Goal: Task Accomplishment & Management: Use online tool/utility

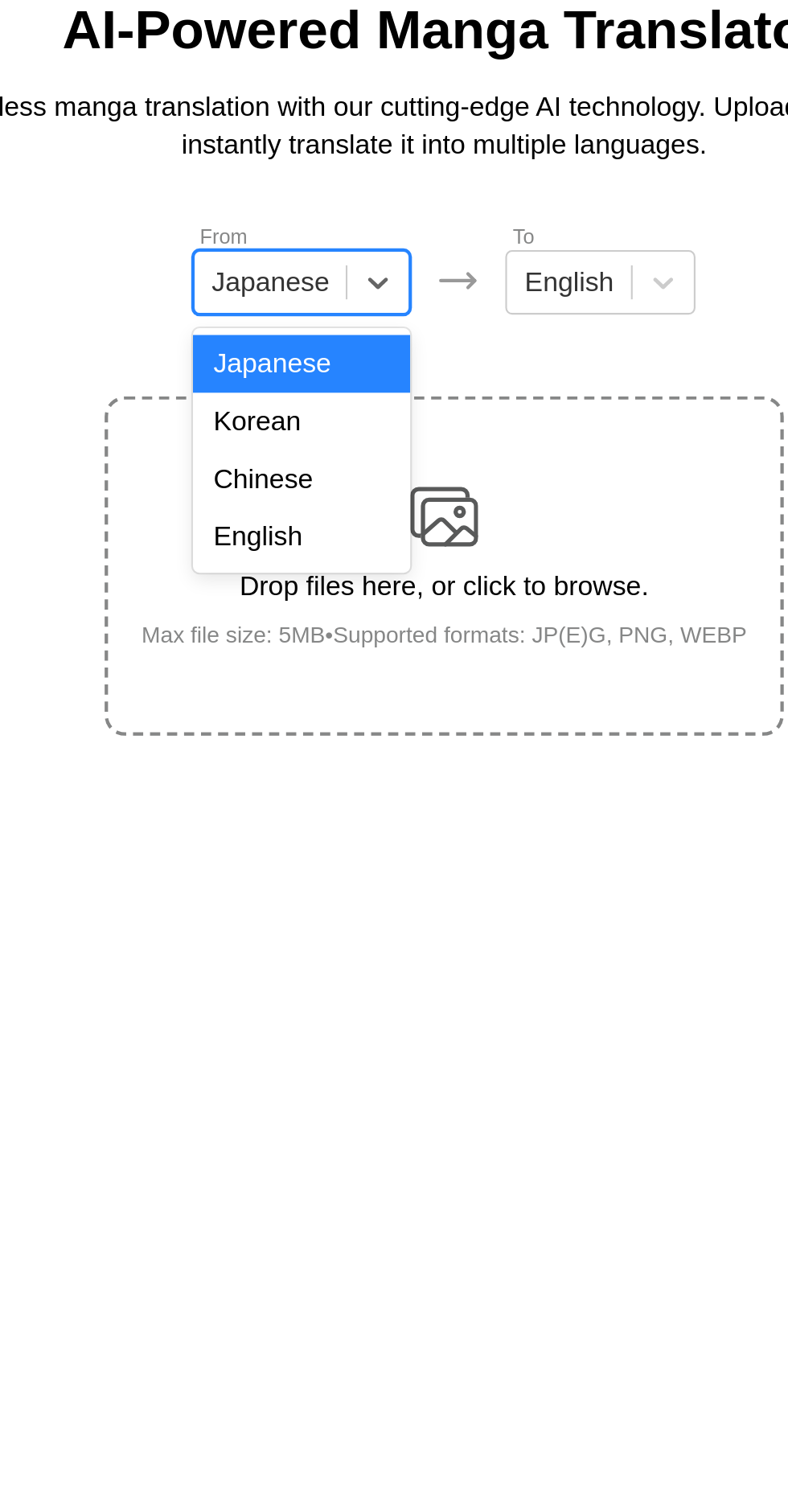
click at [316, 356] on div "English" at bounding box center [326, 361] width 103 height 28
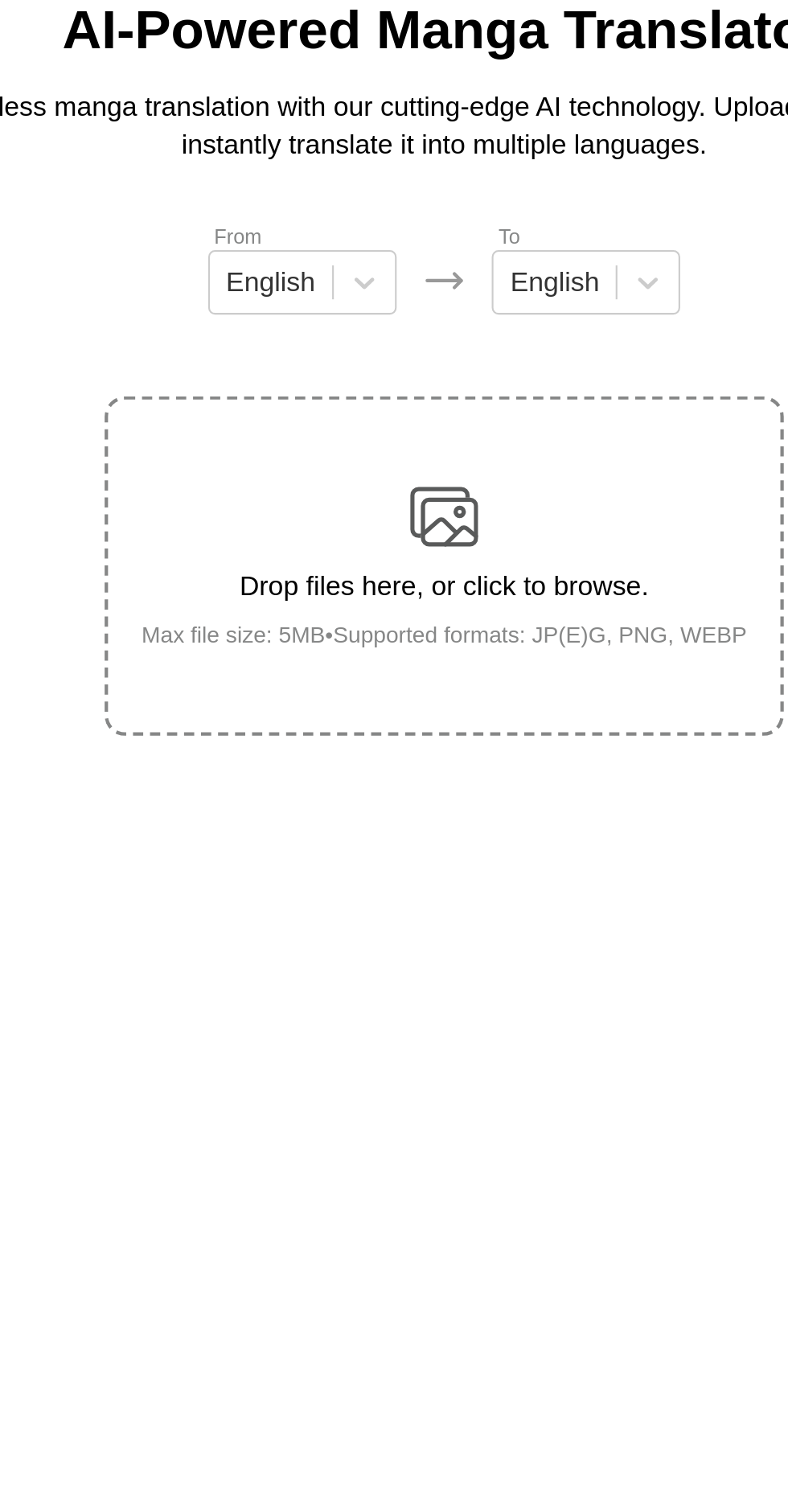
click at [417, 336] on div "Drop files here, or click to browse. Max file size: 5MB • Supported formats: JP…" at bounding box center [394, 374] width 313 height 78
click at [0, 0] on input "Drop files here, or click to browse. Max file size: 5MB • Supported formats: JP…" at bounding box center [0, 0] width 0 height 0
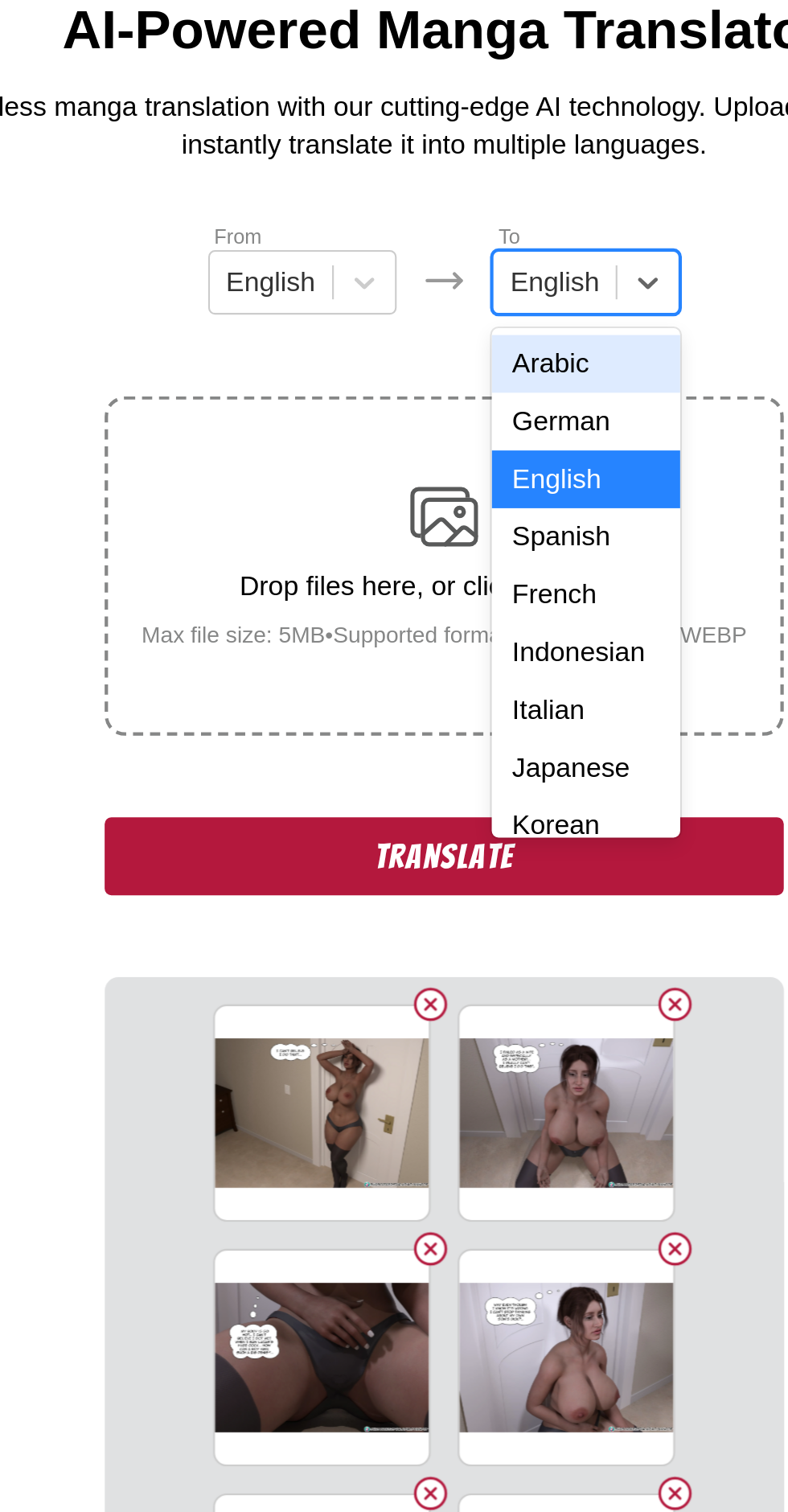
click at [427, 239] on input "text" at bounding box center [427, 240] width 3 height 15
click at [439, 415] on div "Indonesian" at bounding box center [461, 416] width 89 height 28
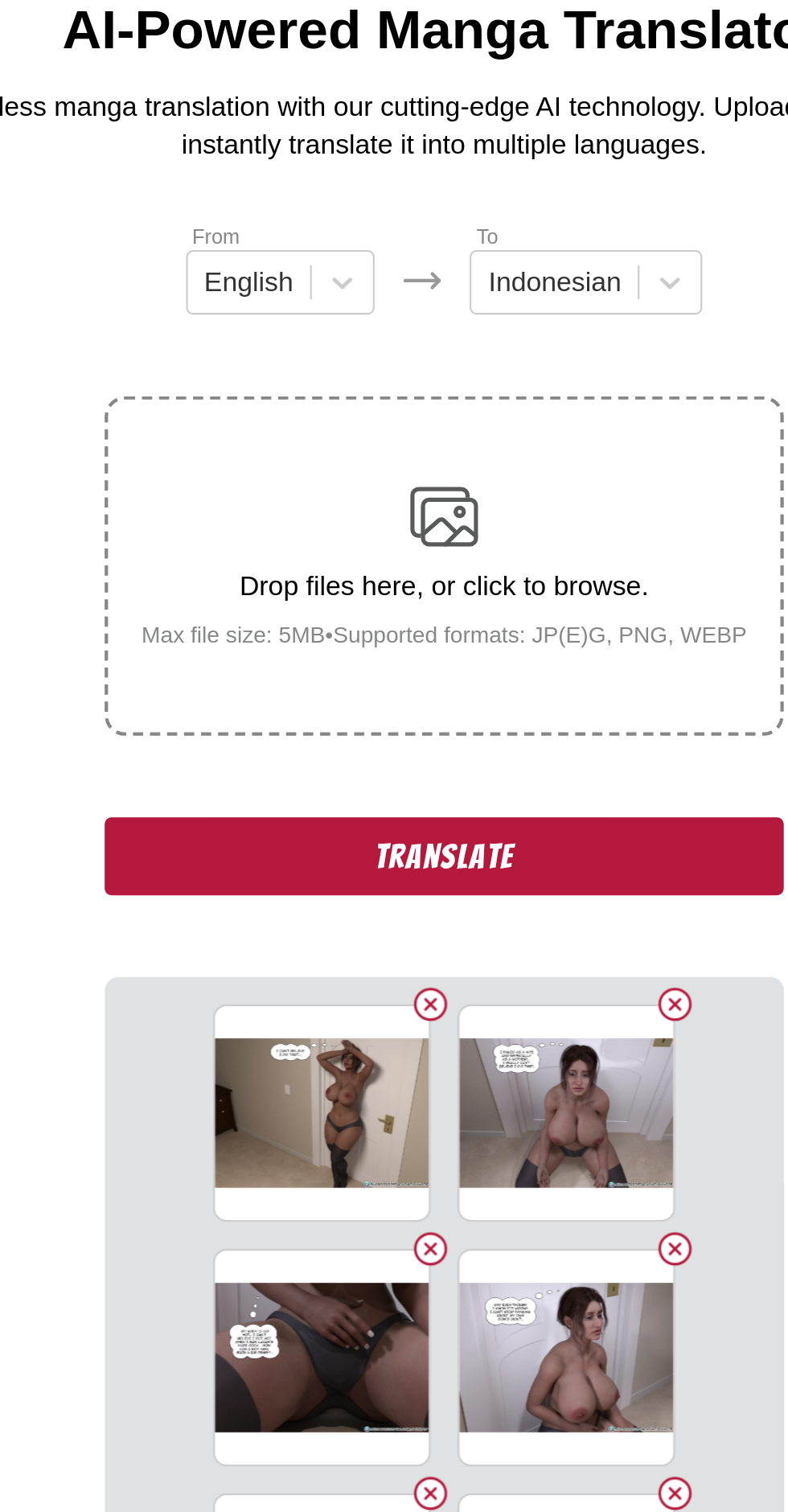
click at [330, 494] on button "Translate" at bounding box center [394, 512] width 322 height 37
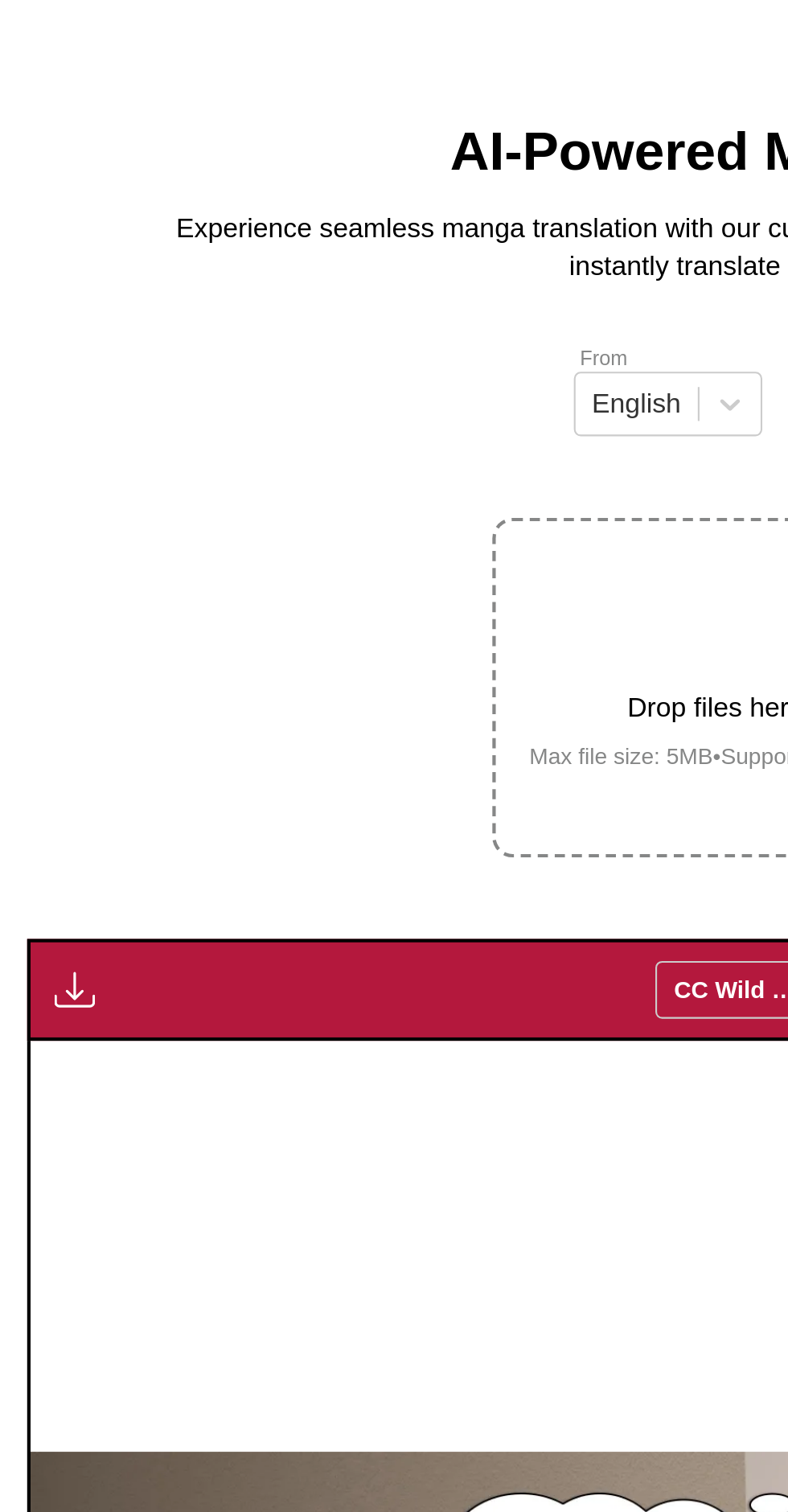
click at [36, 509] on img "button" at bounding box center [36, 518] width 20 height 20
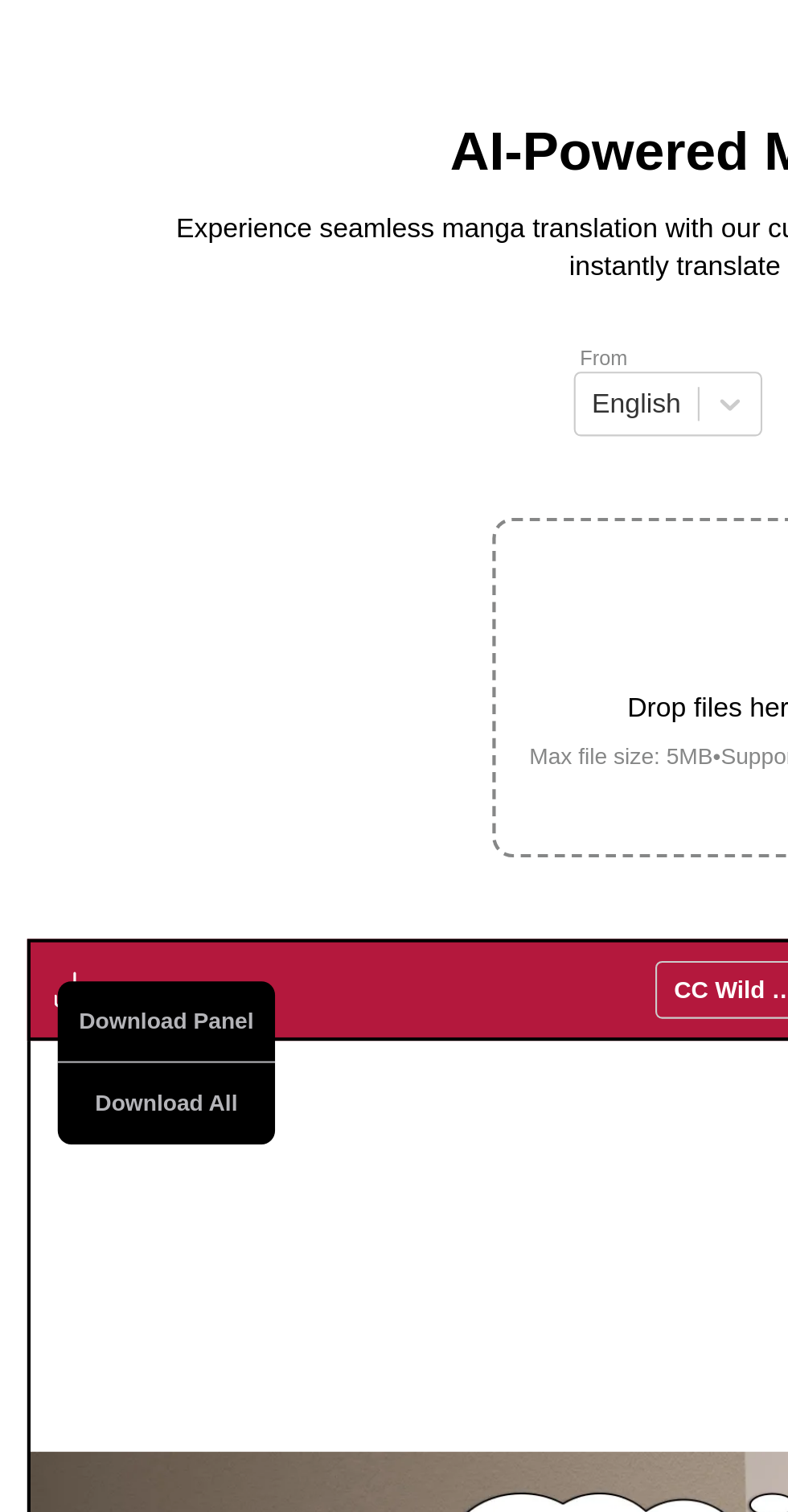
click at [67, 552] on button "Download All" at bounding box center [79, 571] width 103 height 39
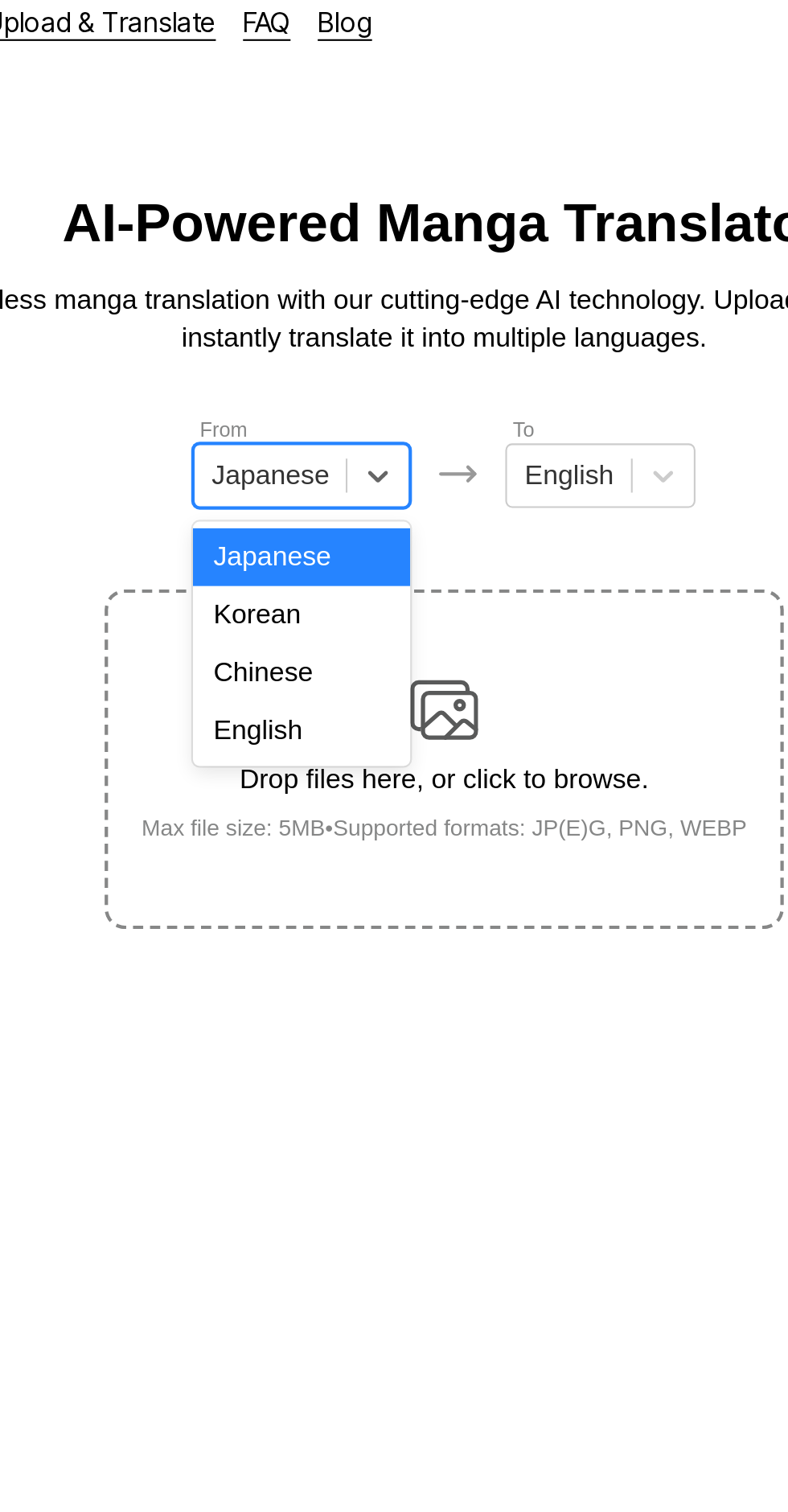
click at [292, 361] on div "English" at bounding box center [326, 361] width 103 height 28
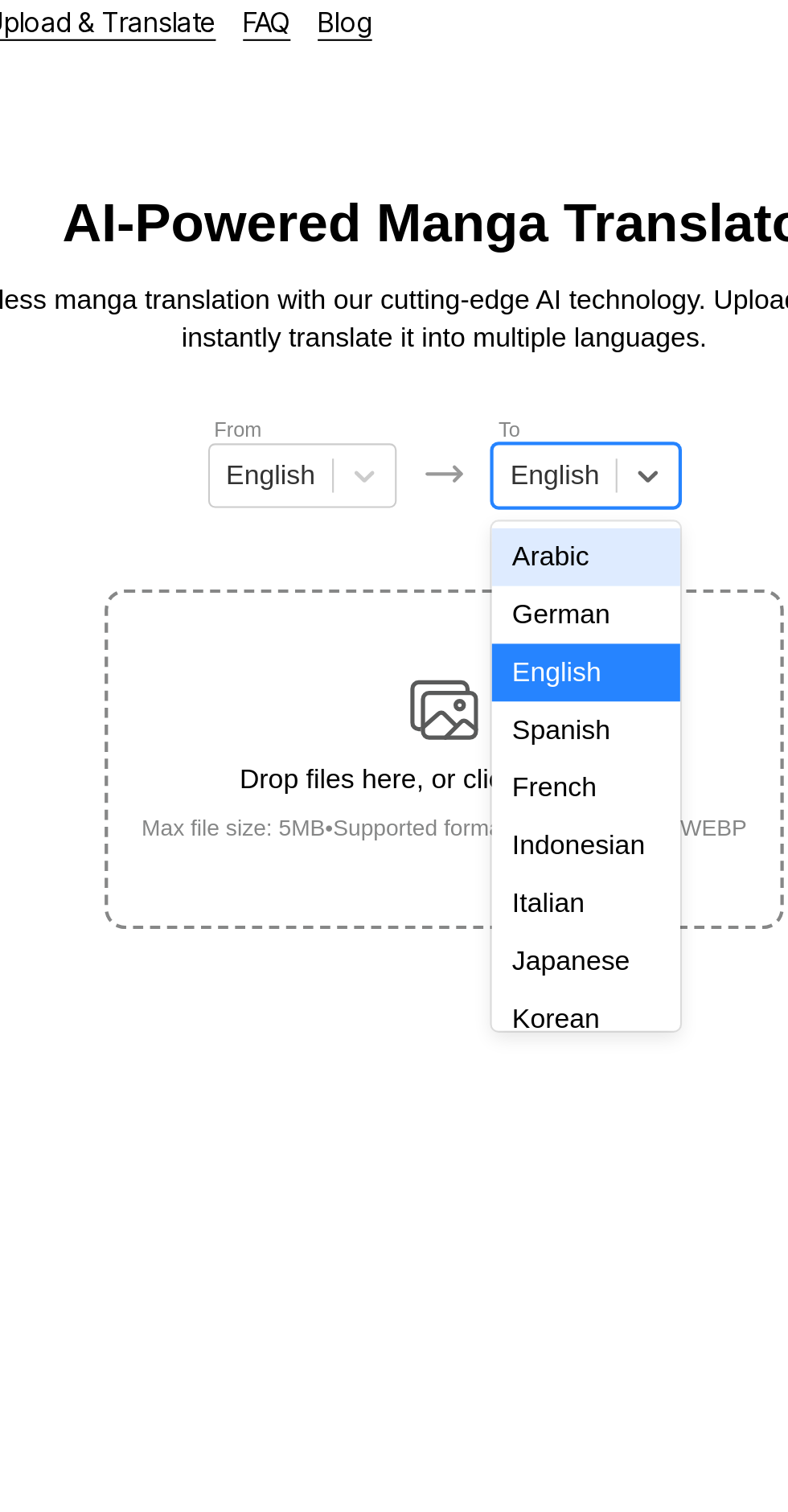
click at [430, 411] on div "Indonesian" at bounding box center [461, 416] width 89 height 28
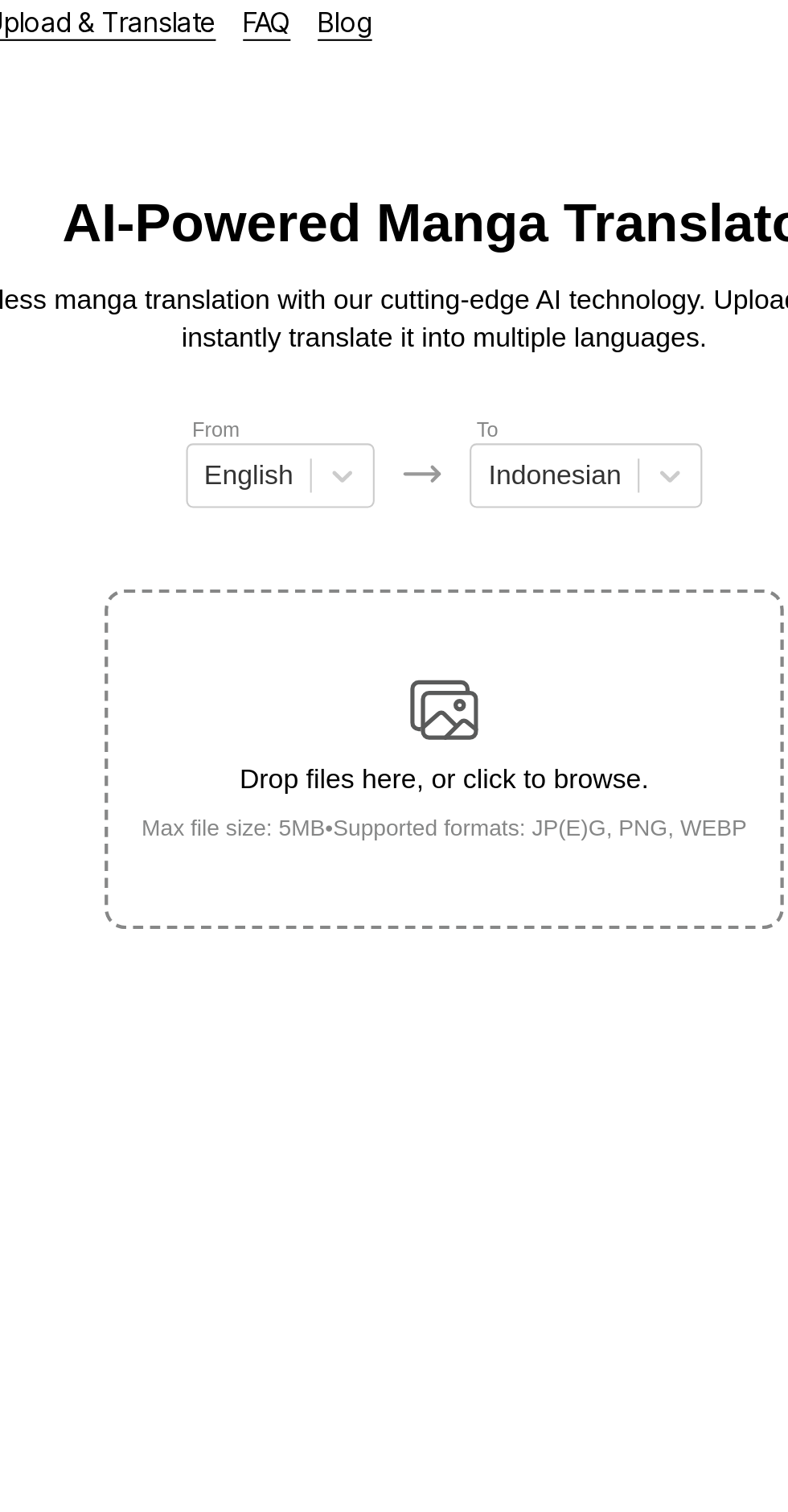
click at [387, 345] on img at bounding box center [394, 352] width 33 height 33
click at [0, 0] on input "Drop files here, or click to browse. Max file size: 5MB • Supported formats: JP…" at bounding box center [0, 0] width 0 height 0
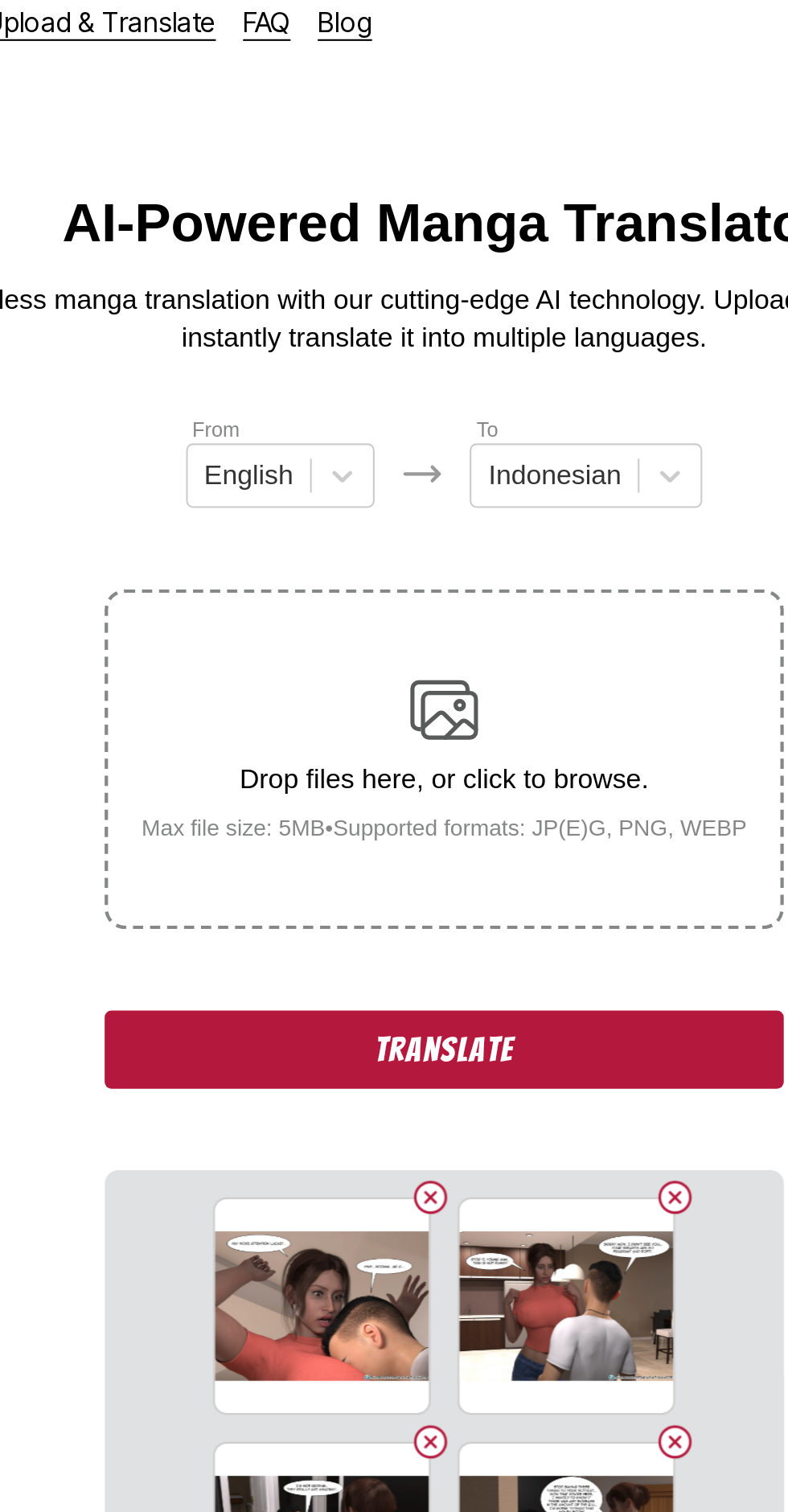
click at [464, 494] on button "Translate" at bounding box center [394, 512] width 322 height 37
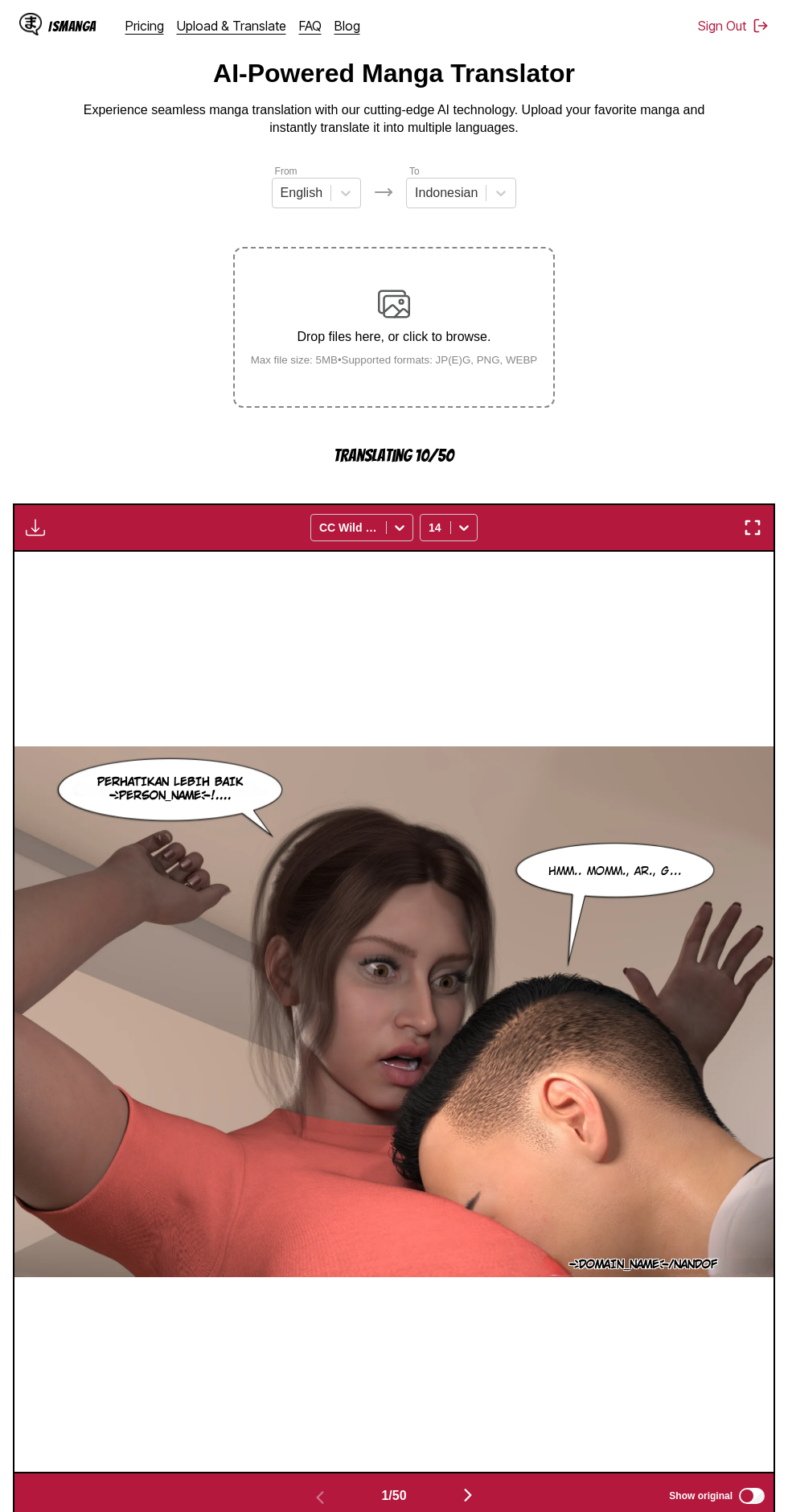
scroll to position [205, 0]
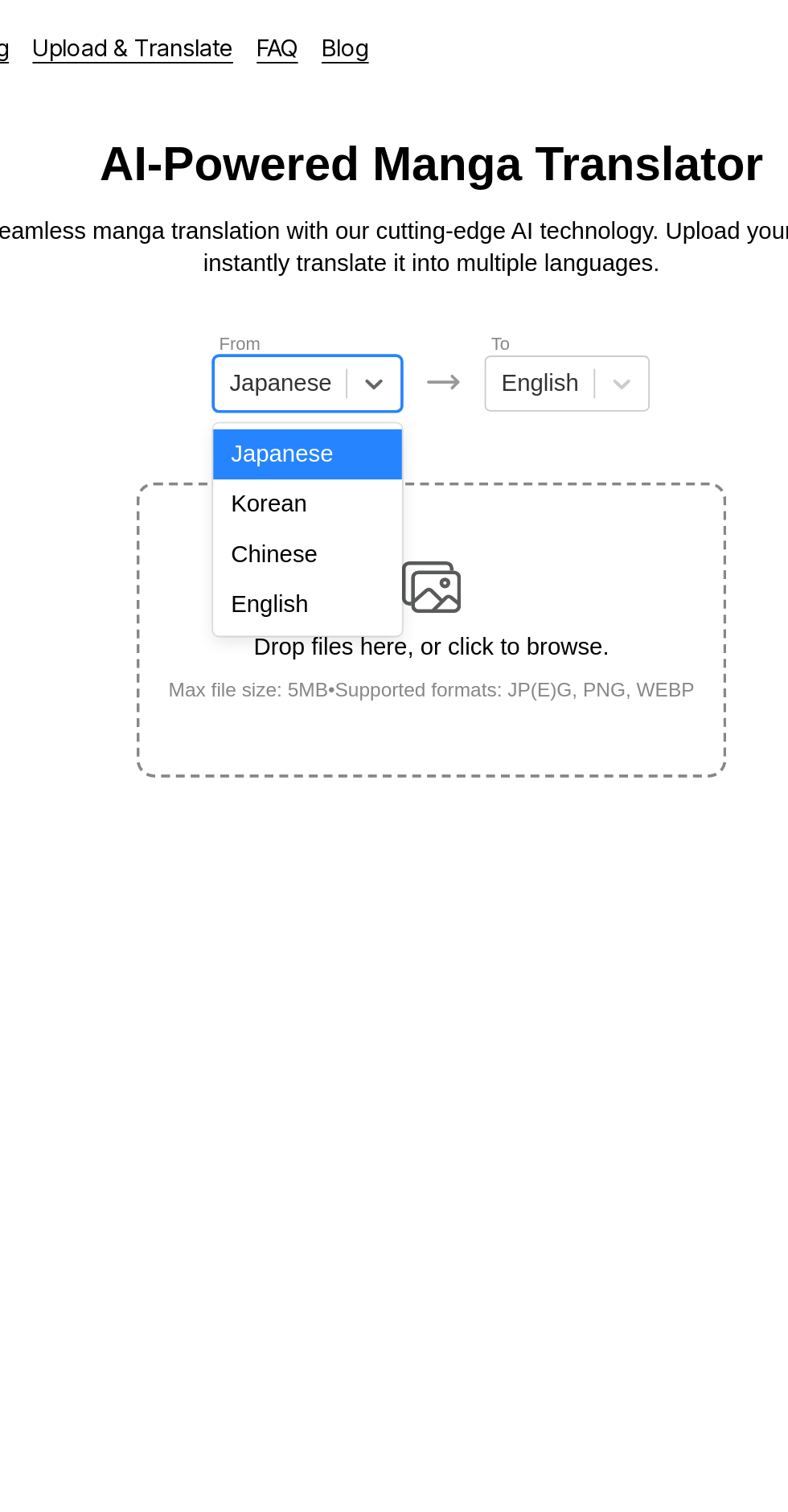
scroll to position [15, 0]
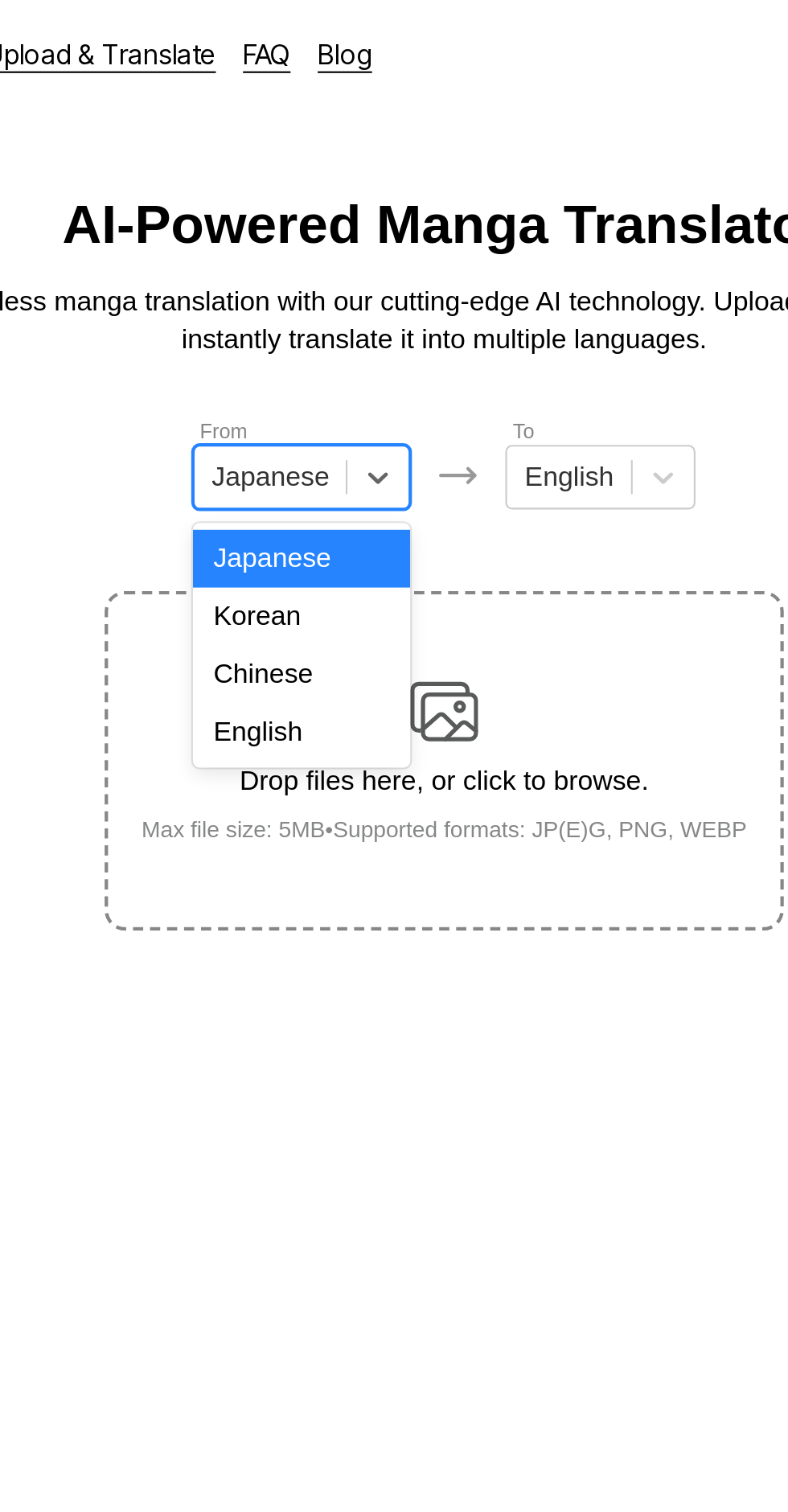
click at [331, 347] on div "English" at bounding box center [326, 347] width 103 height 28
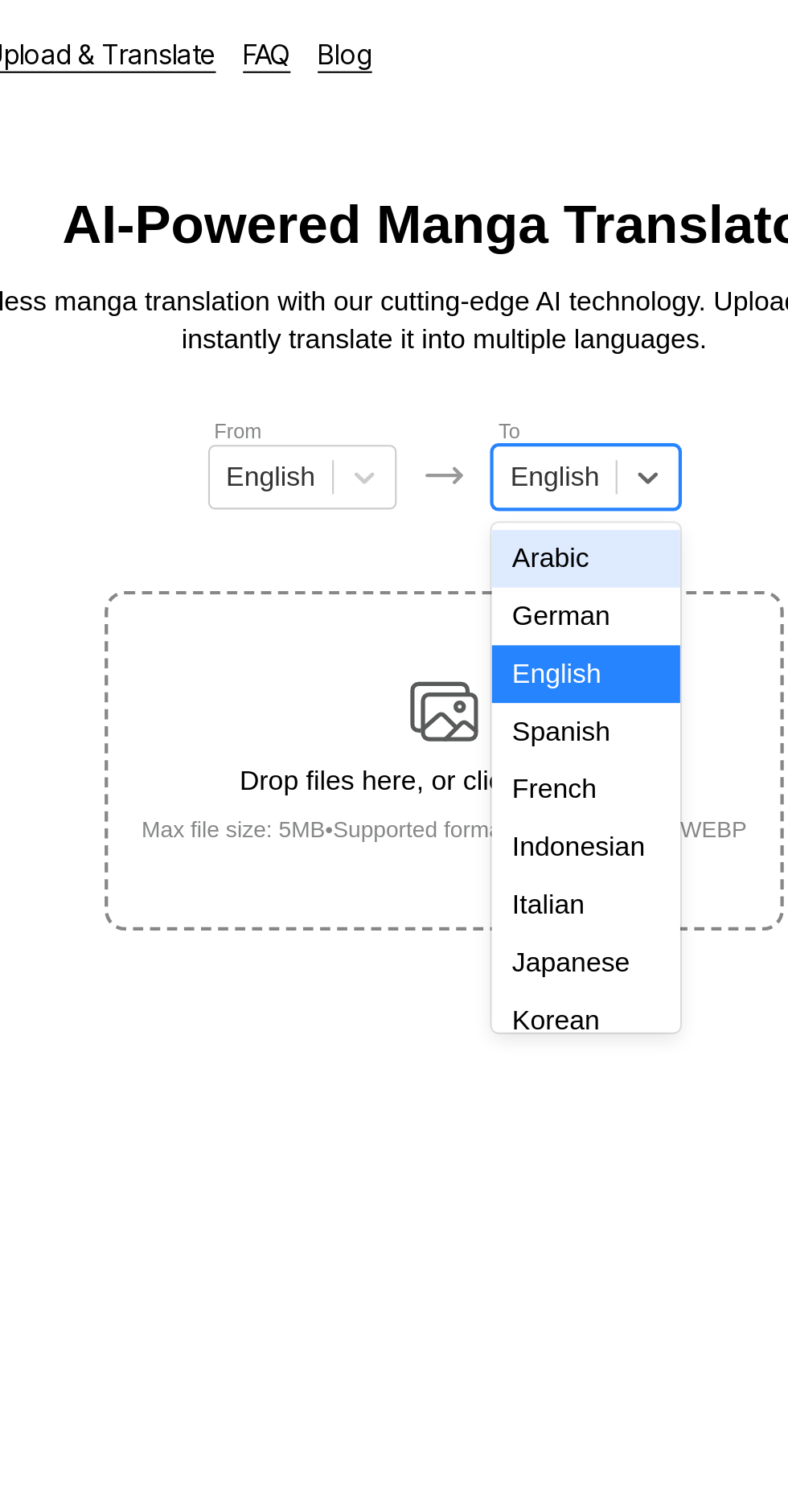
click at [474, 391] on div "Indonesian" at bounding box center [461, 401] width 89 height 28
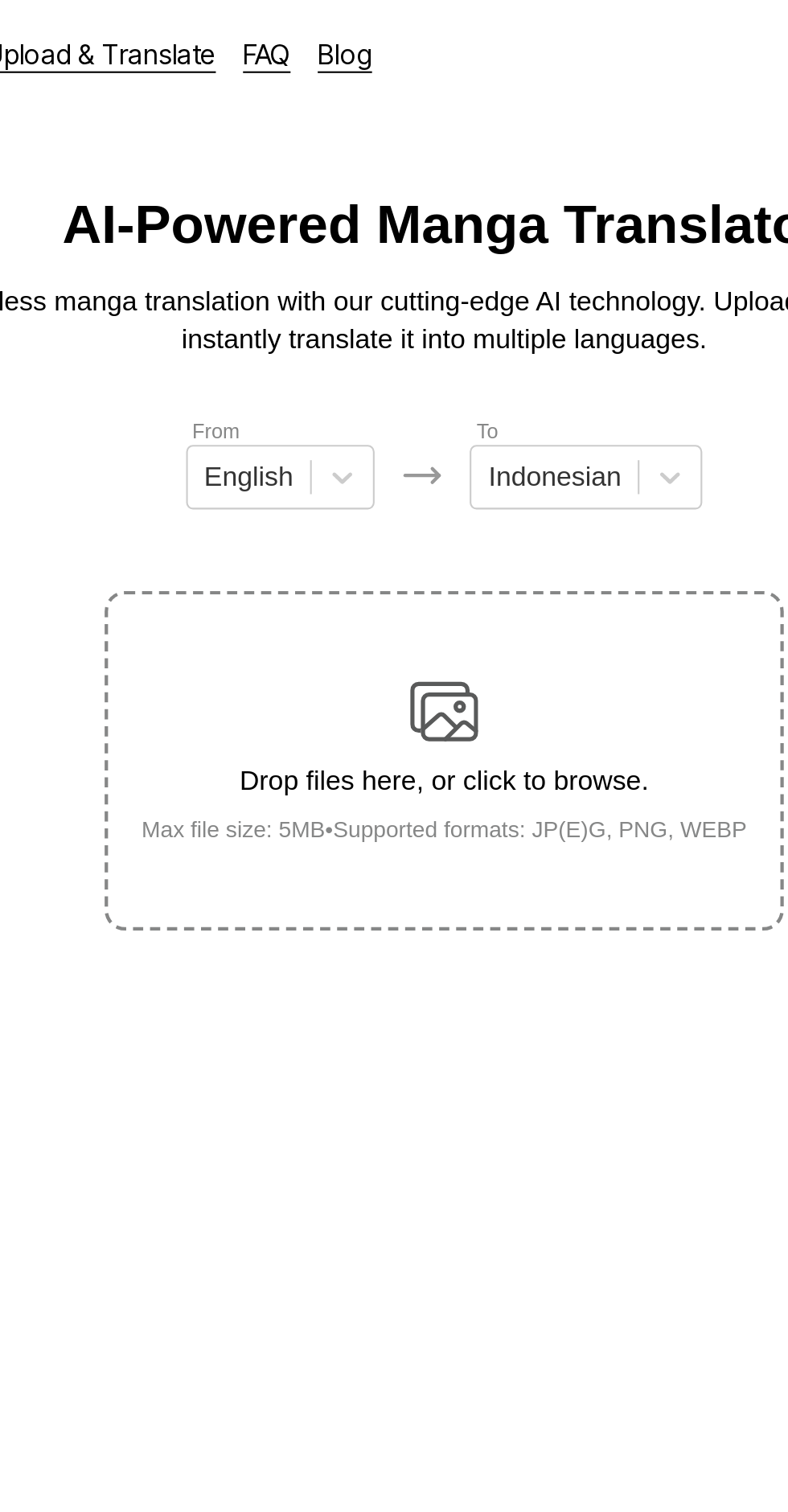
click at [403, 321] on img at bounding box center [394, 337] width 33 height 33
click at [0, 0] on input "Drop files here, or click to browse. Max file size: 5MB • Supported formats: JP…" at bounding box center [0, 0] width 0 height 0
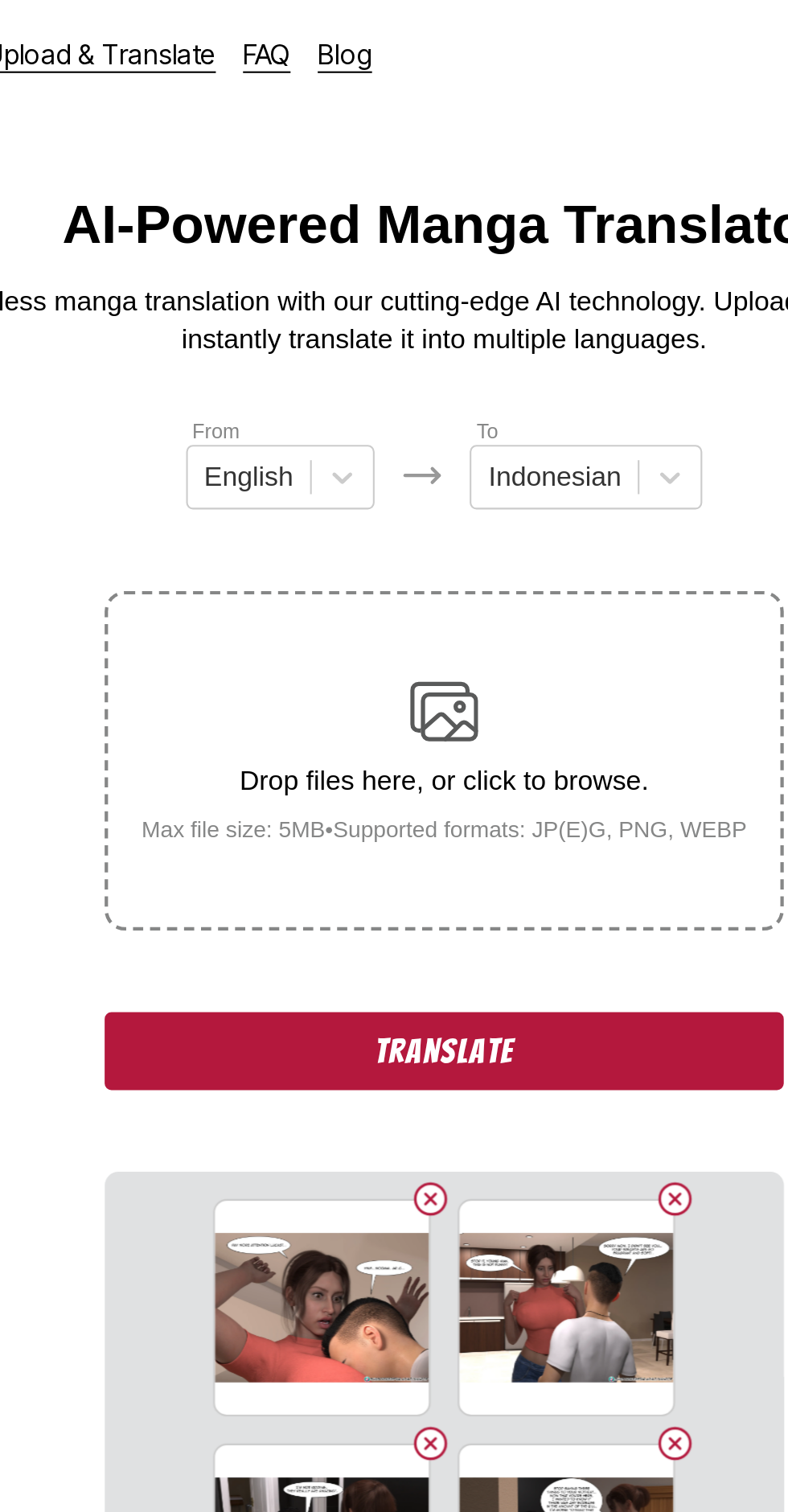
click at [298, 479] on button "Translate" at bounding box center [394, 497] width 322 height 37
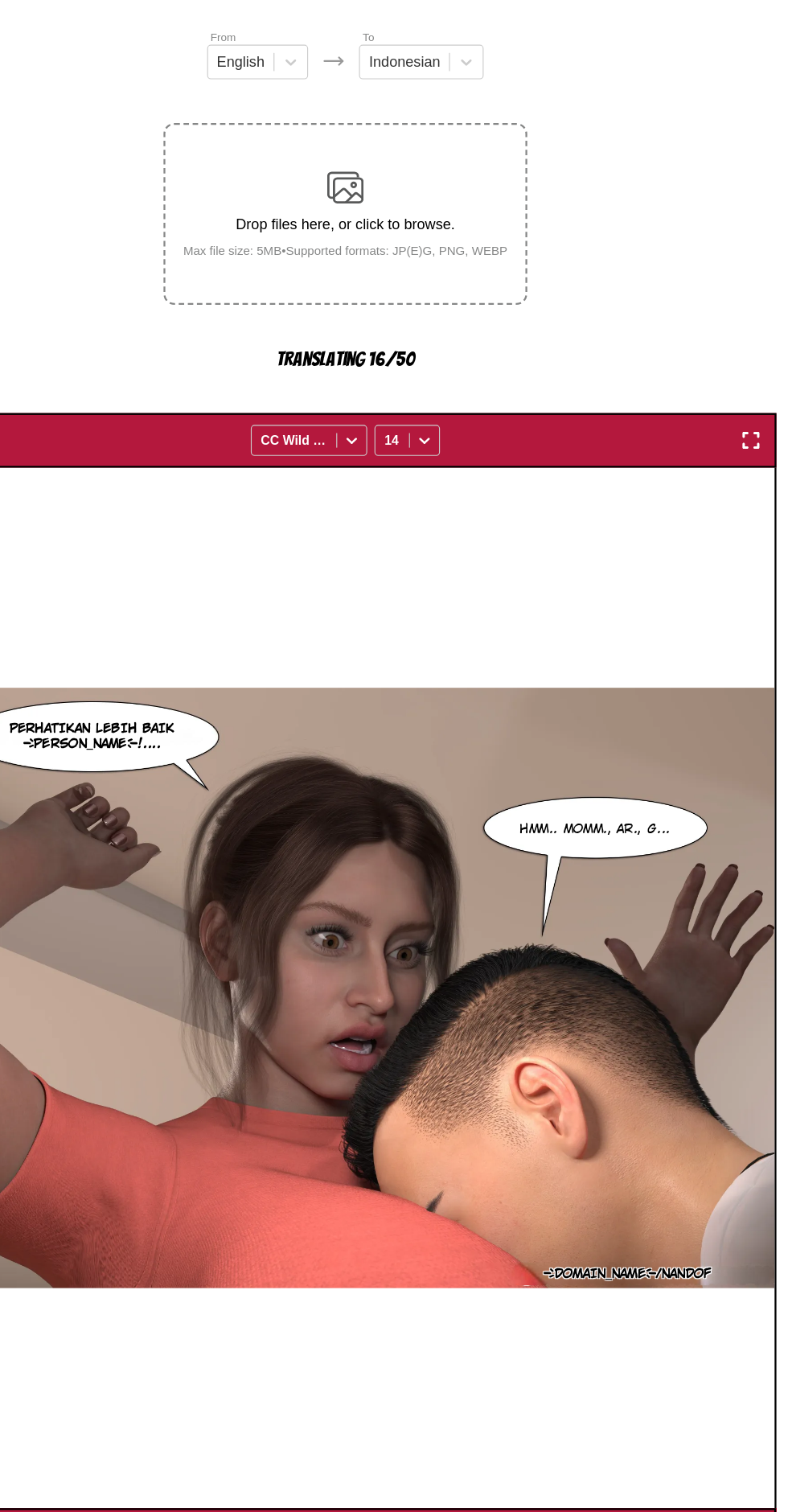
scroll to position [13, 0]
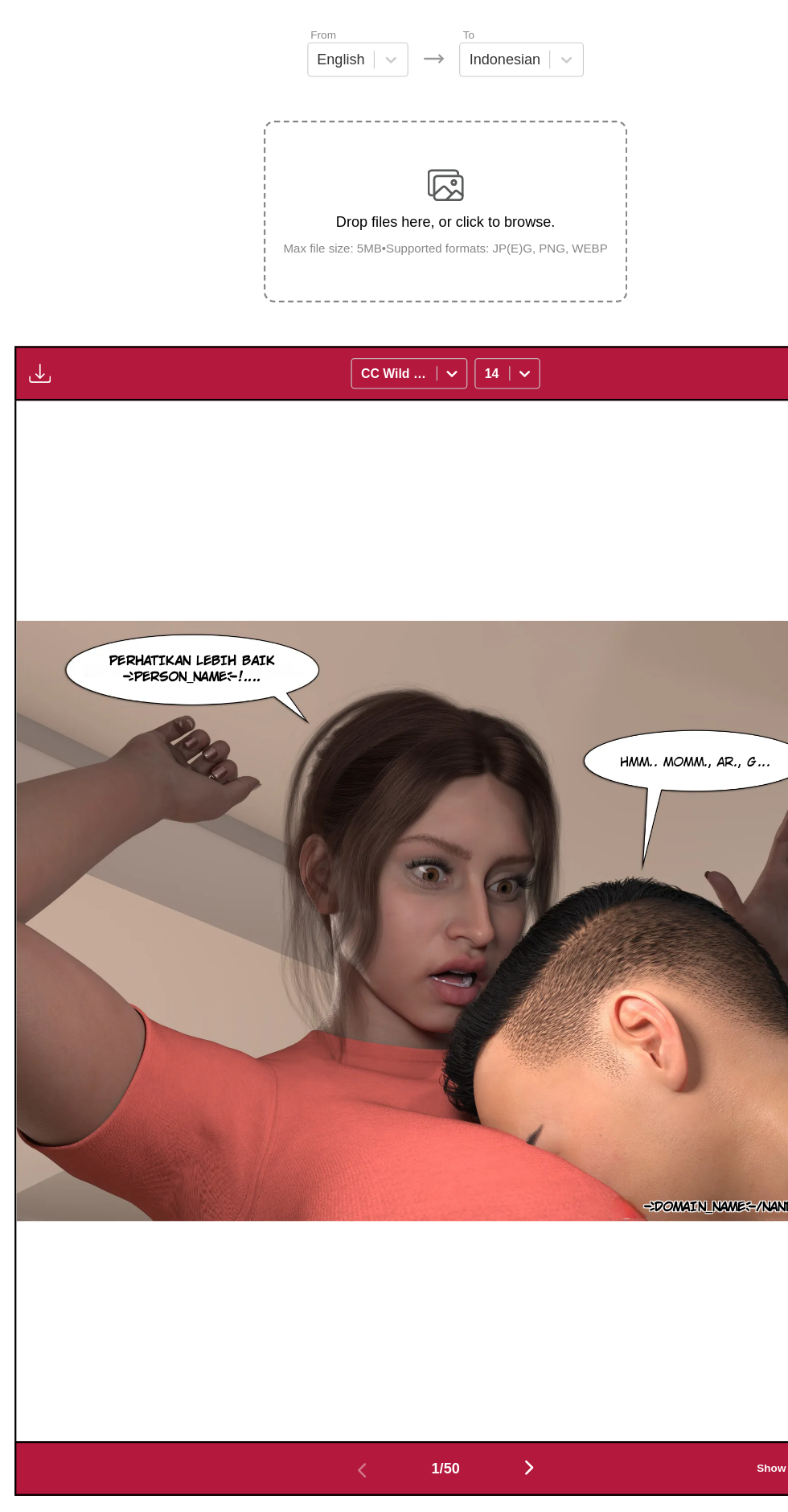
click at [28, 496] on img "button" at bounding box center [36, 506] width 20 height 20
click at [85, 539] on button "Download All" at bounding box center [79, 558] width 103 height 39
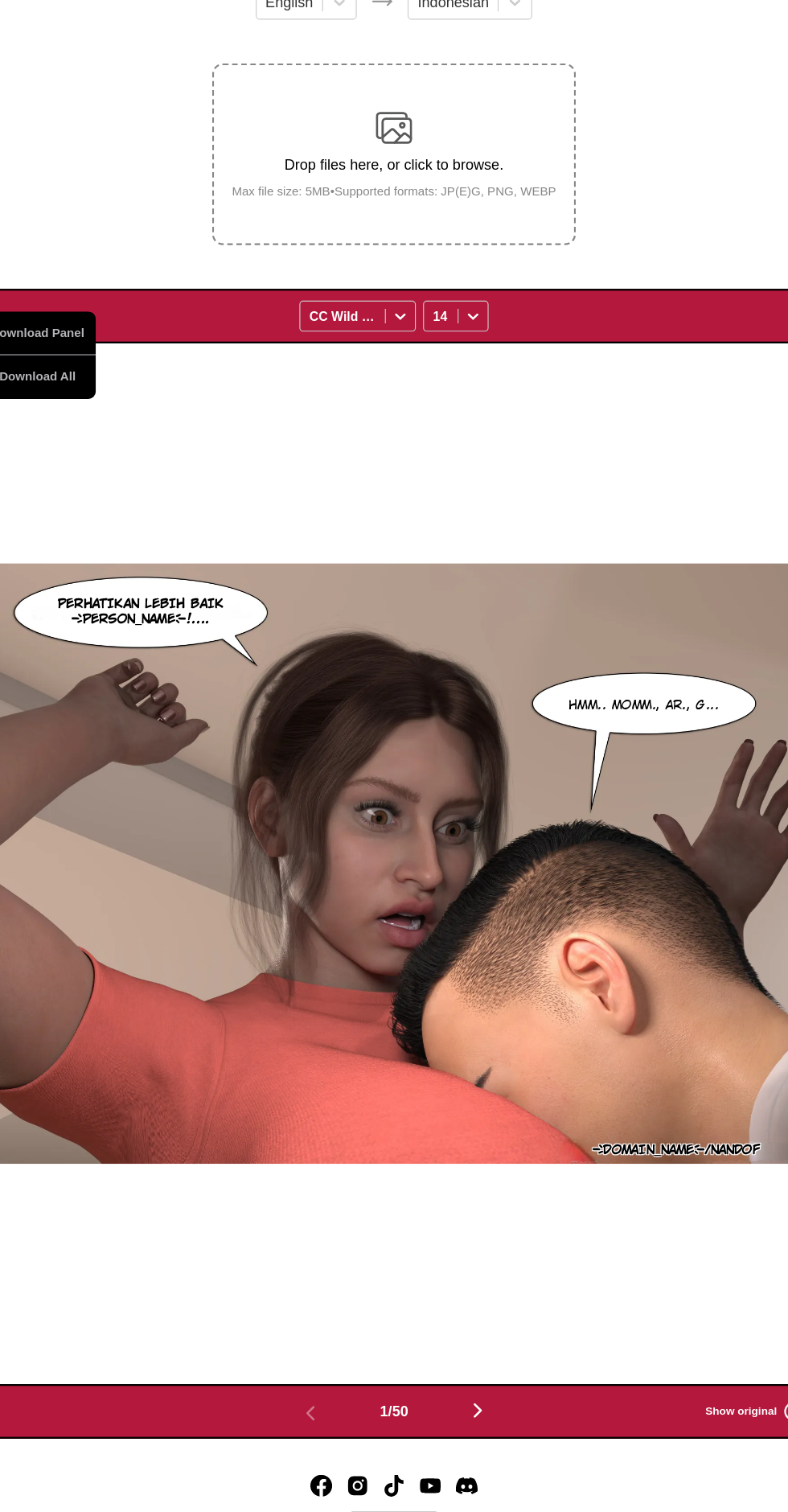
scroll to position [0, 0]
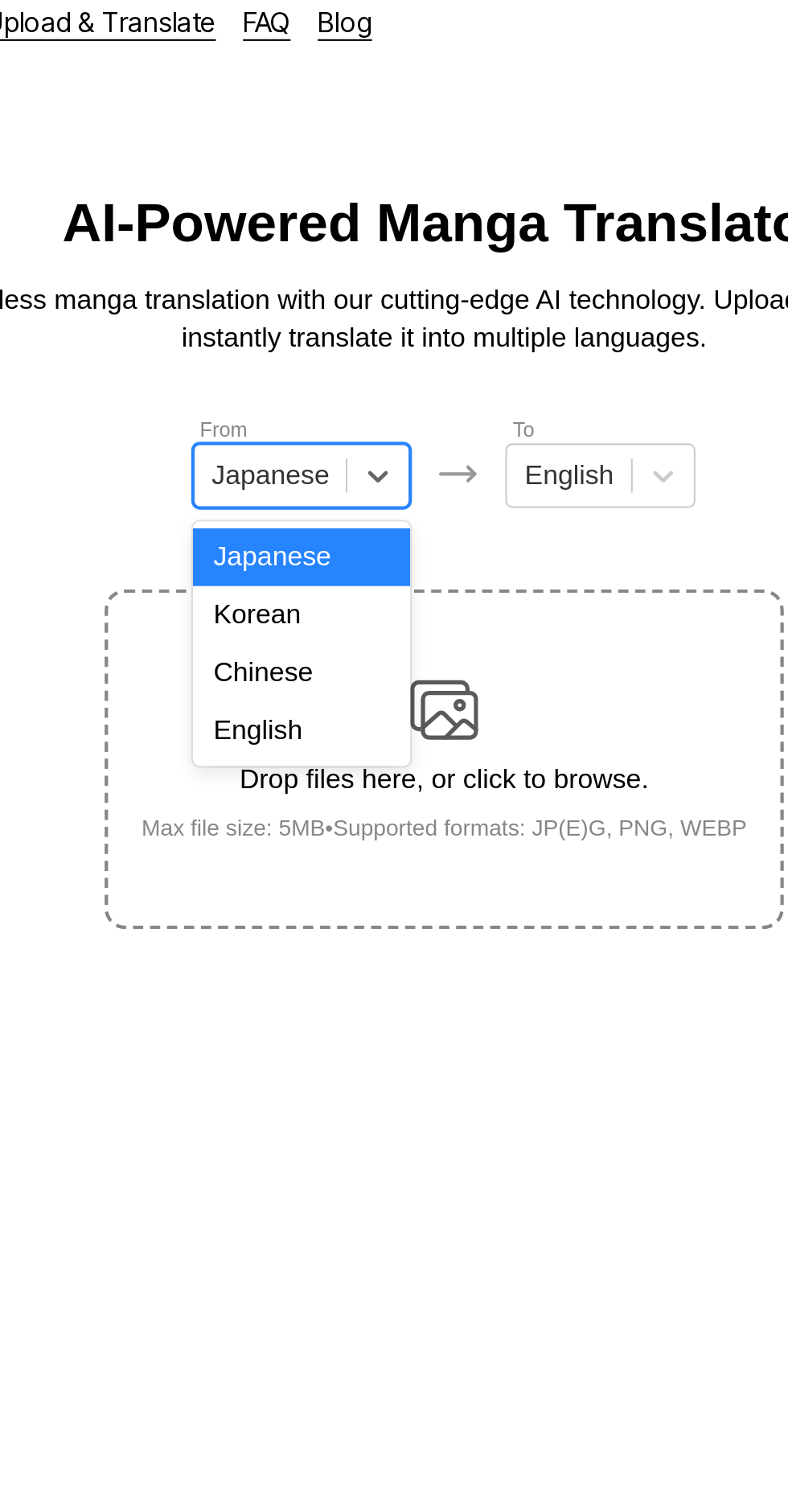
click at [340, 361] on div "English" at bounding box center [326, 361] width 103 height 28
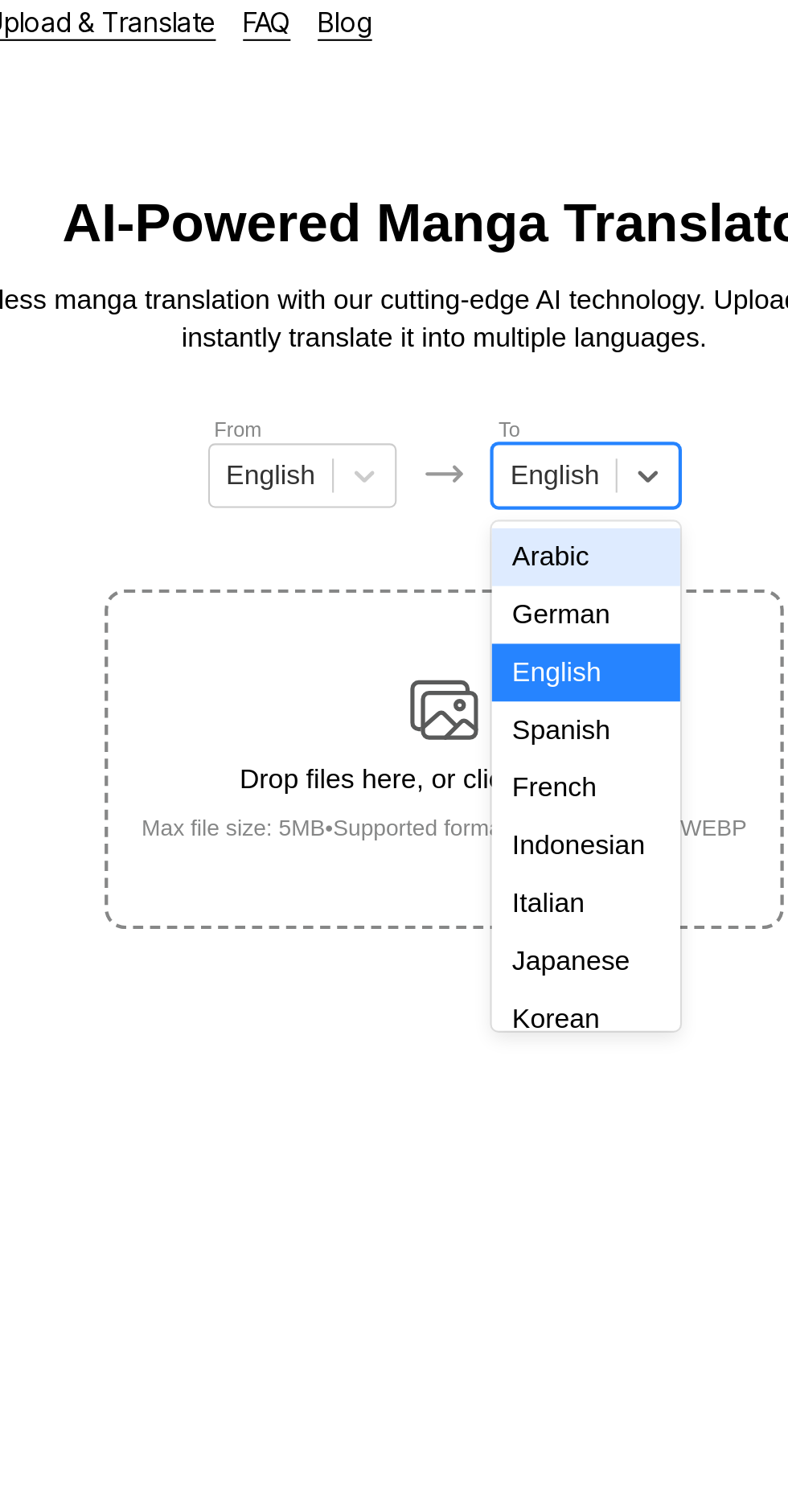
click at [473, 408] on div "Indonesian" at bounding box center [461, 416] width 89 height 28
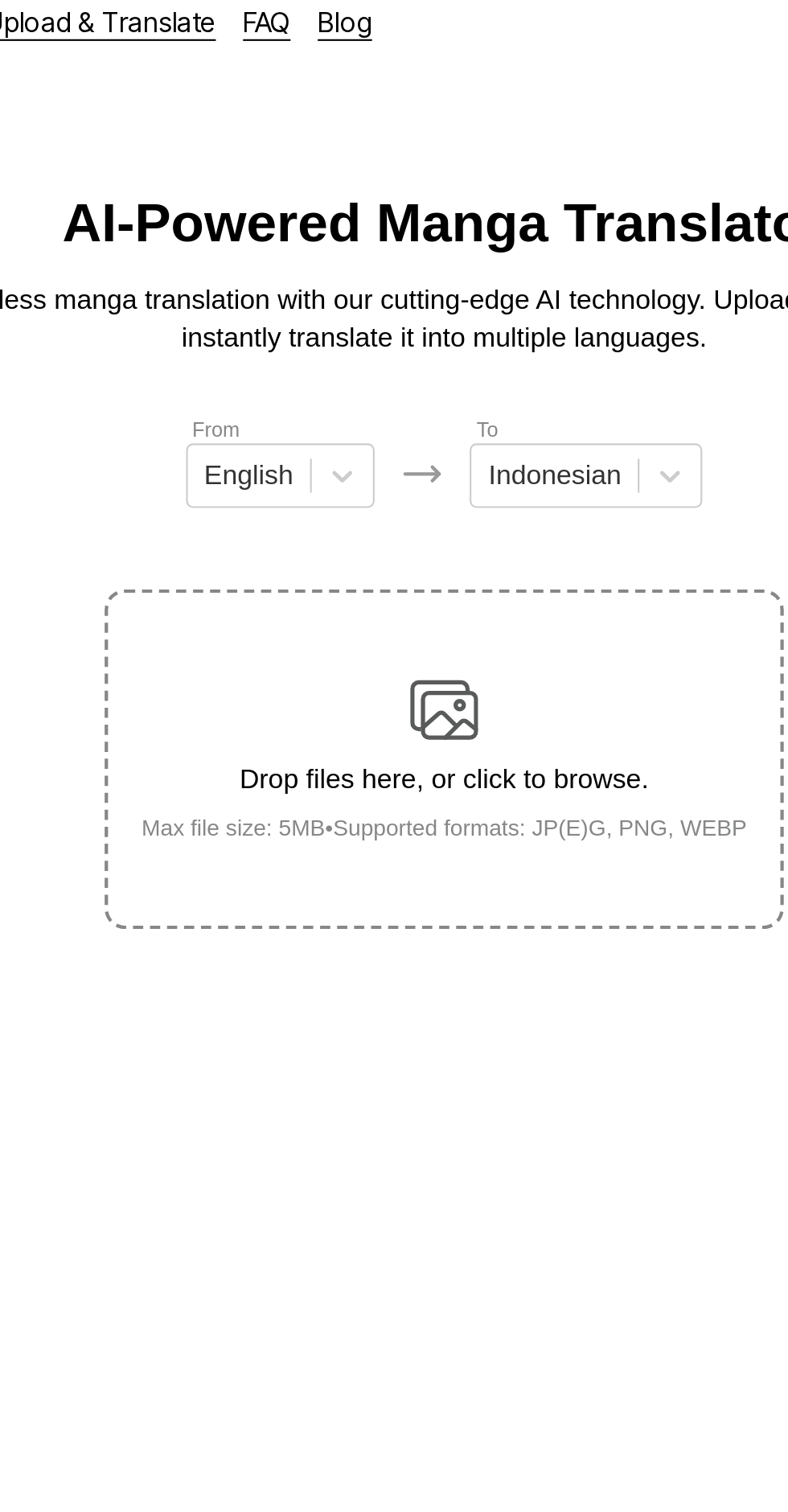
click at [403, 336] on img at bounding box center [394, 352] width 33 height 33
click at [0, 0] on input "Drop files here, or click to browse. Max file size: 5MB • Supported formats: JP…" at bounding box center [0, 0] width 0 height 0
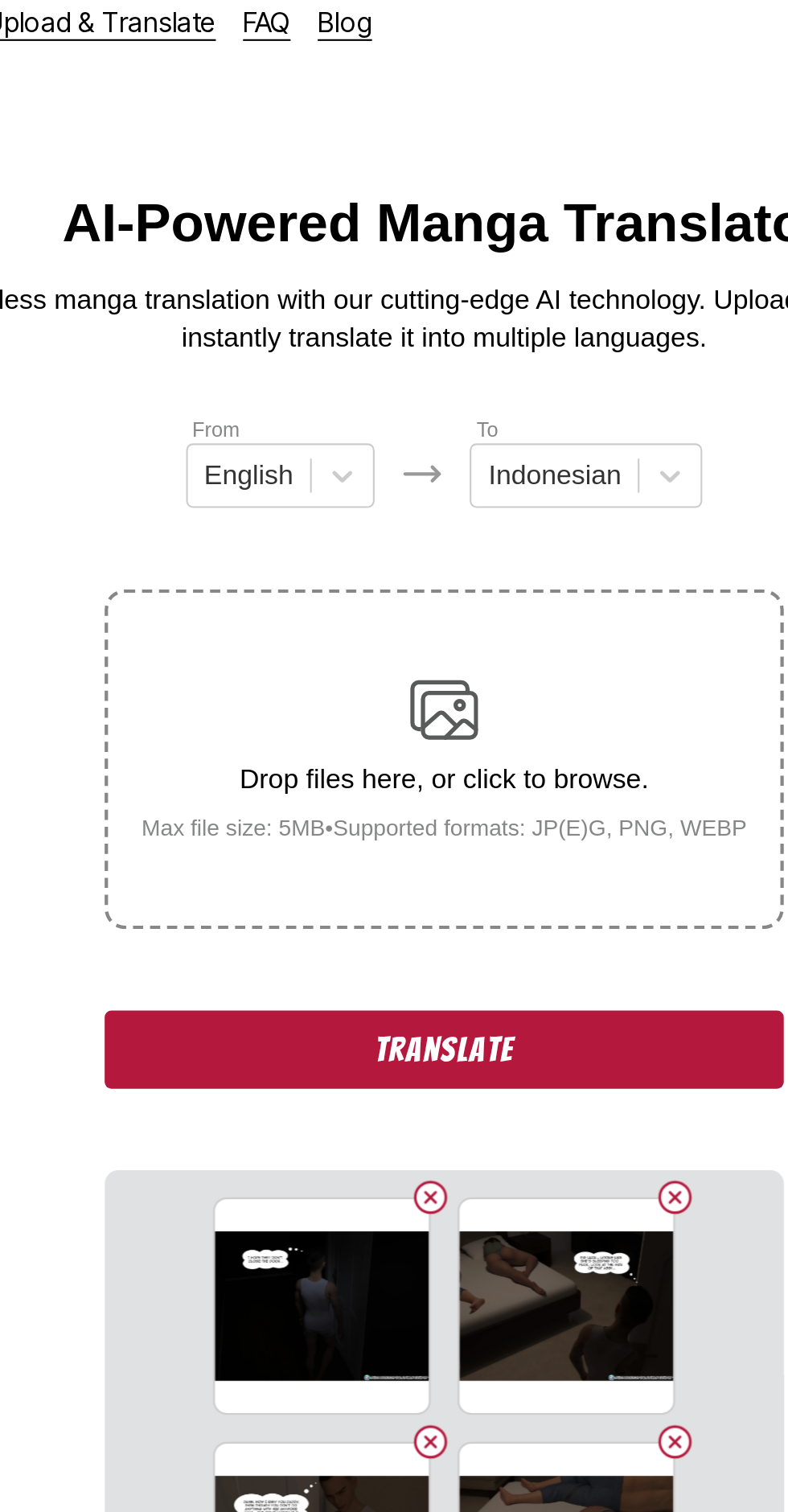
click at [292, 494] on button "Translate" at bounding box center [394, 512] width 322 height 37
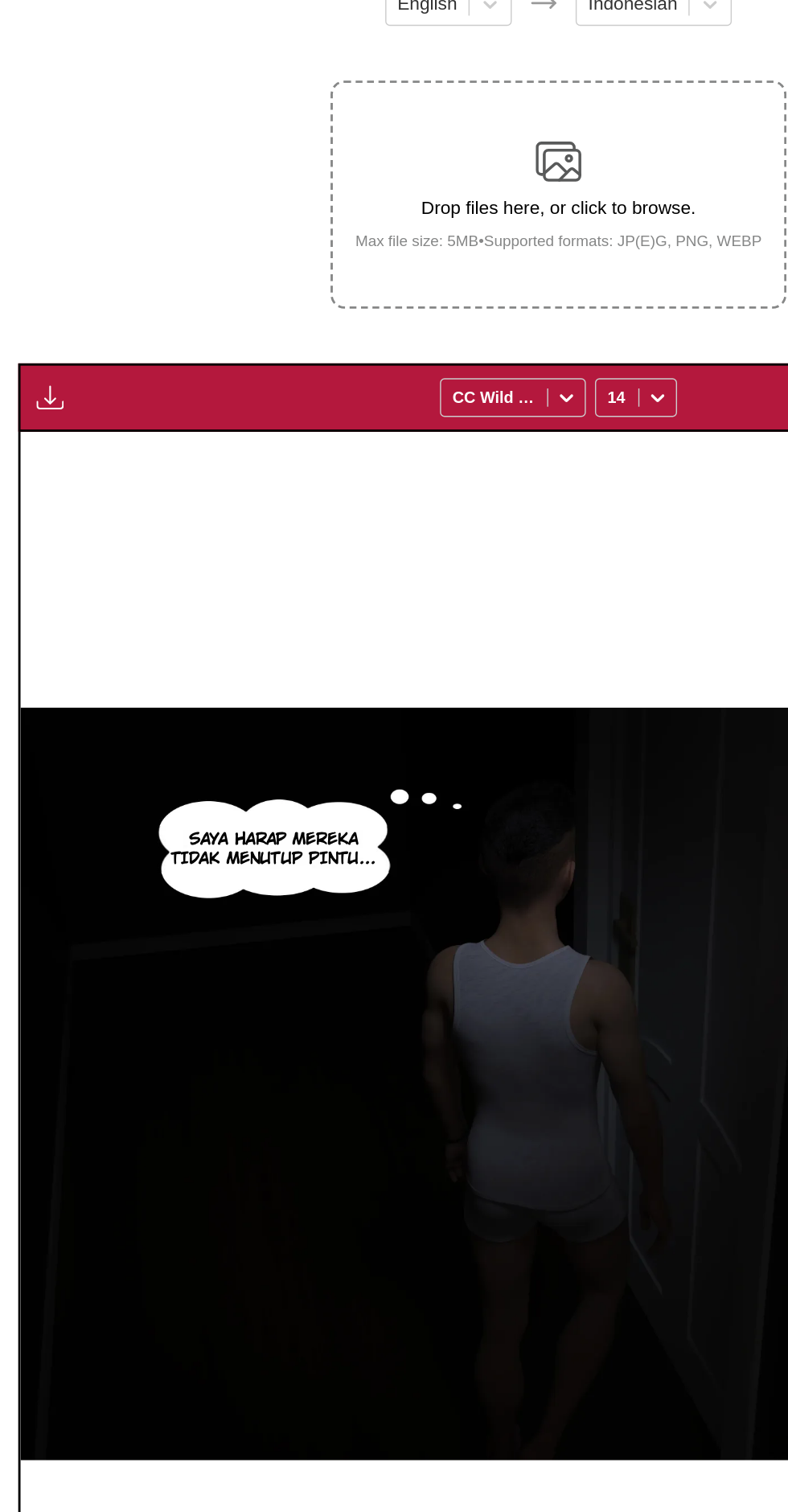
click at [39, 509] on img "button" at bounding box center [36, 518] width 20 height 20
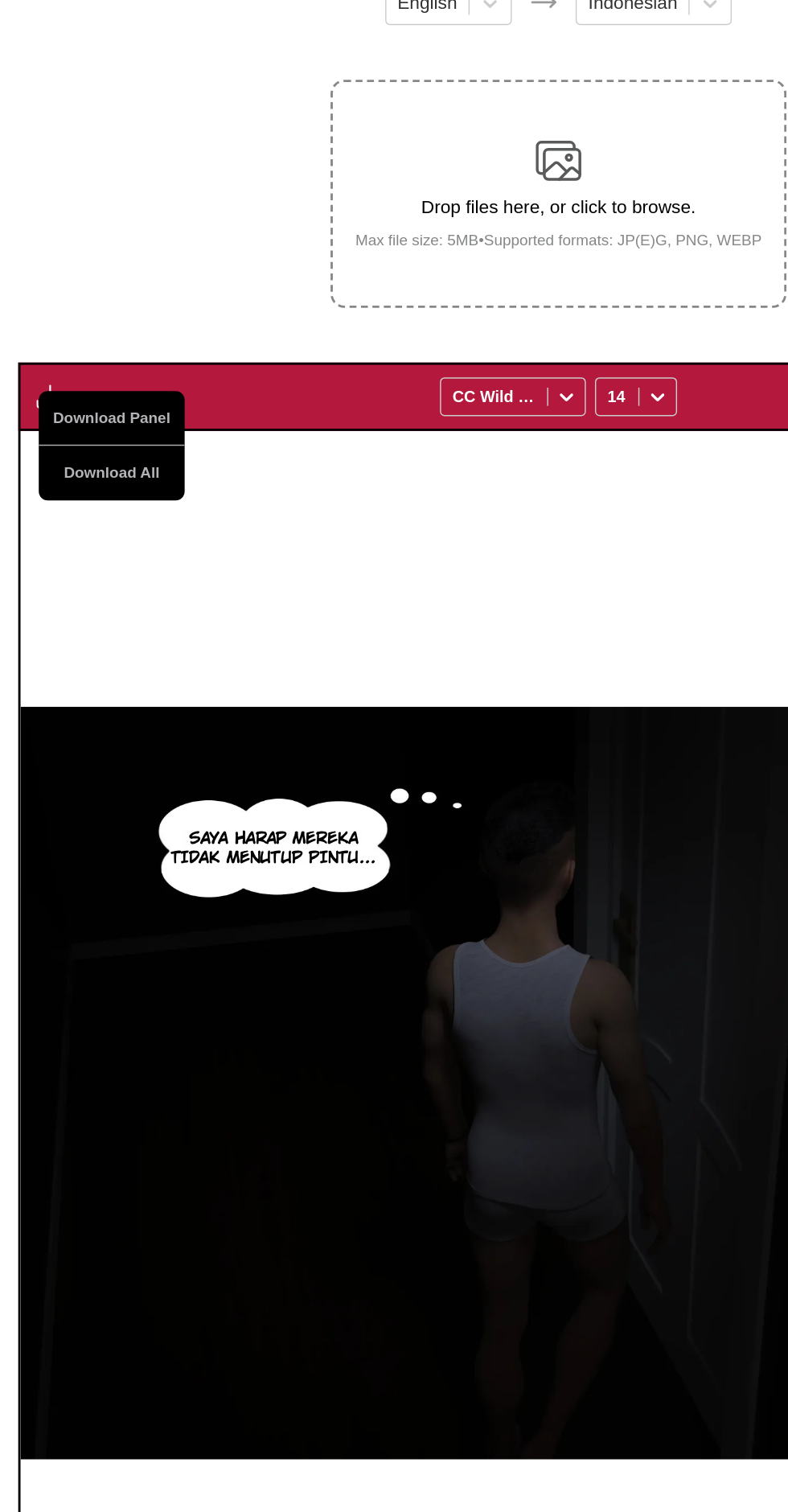
click at [97, 552] on button "Download All" at bounding box center [79, 571] width 103 height 39
click at [88, 552] on button "Download All" at bounding box center [79, 571] width 103 height 39
click at [546, 636] on div "OSUBSCRIBERSTAR.ADULT/NANDOF SAYA HARAP MEREKA TIDAK MENUTUP PINTU..." at bounding box center [394, 1001] width 759 height 919
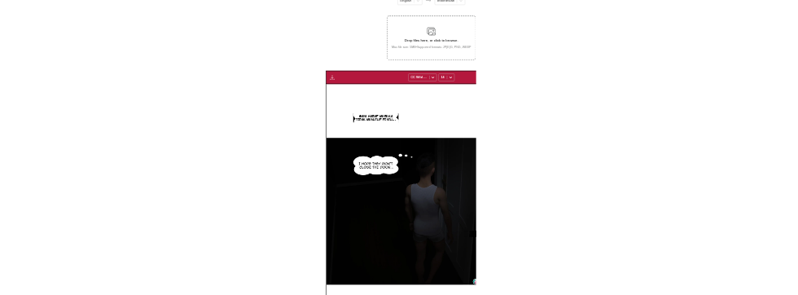
scroll to position [408, 0]
